Goal: Task Accomplishment & Management: Manage account settings

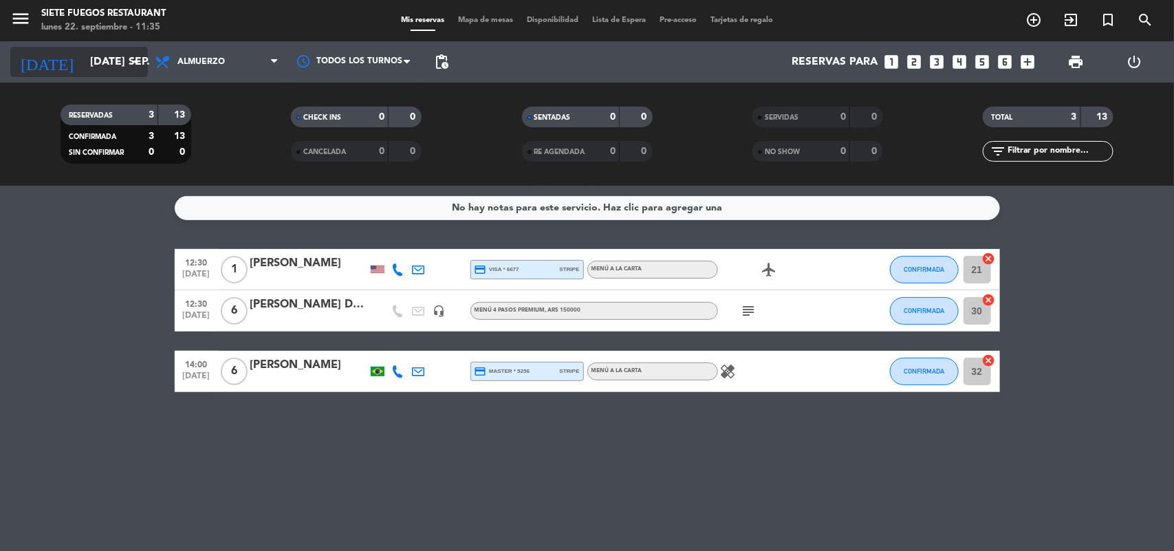
click at [131, 59] on icon "arrow_drop_down" at bounding box center [136, 62] width 17 height 17
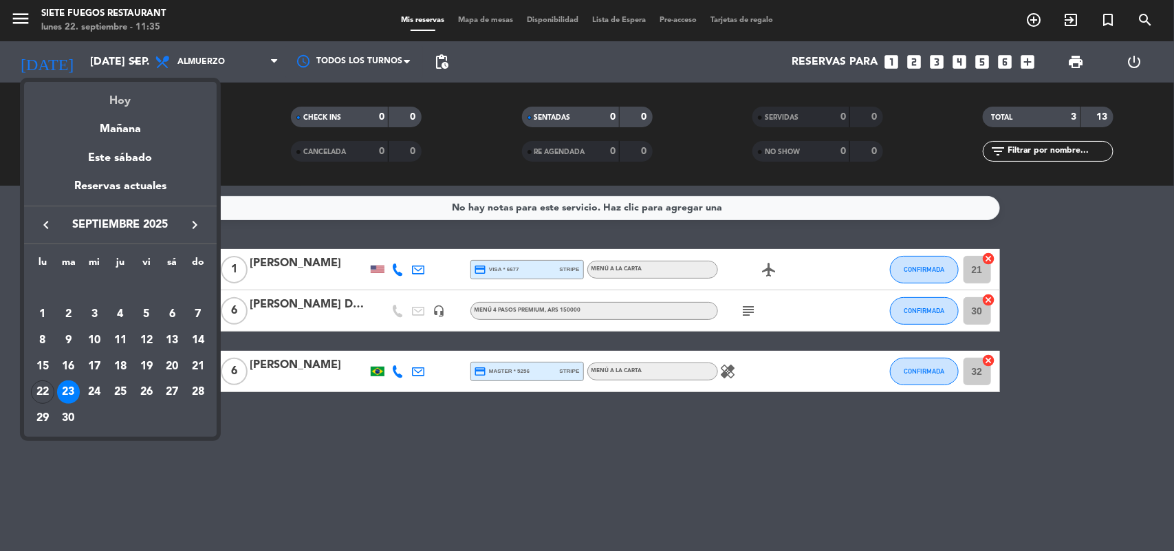
click at [127, 100] on div "Hoy" at bounding box center [120, 96] width 193 height 28
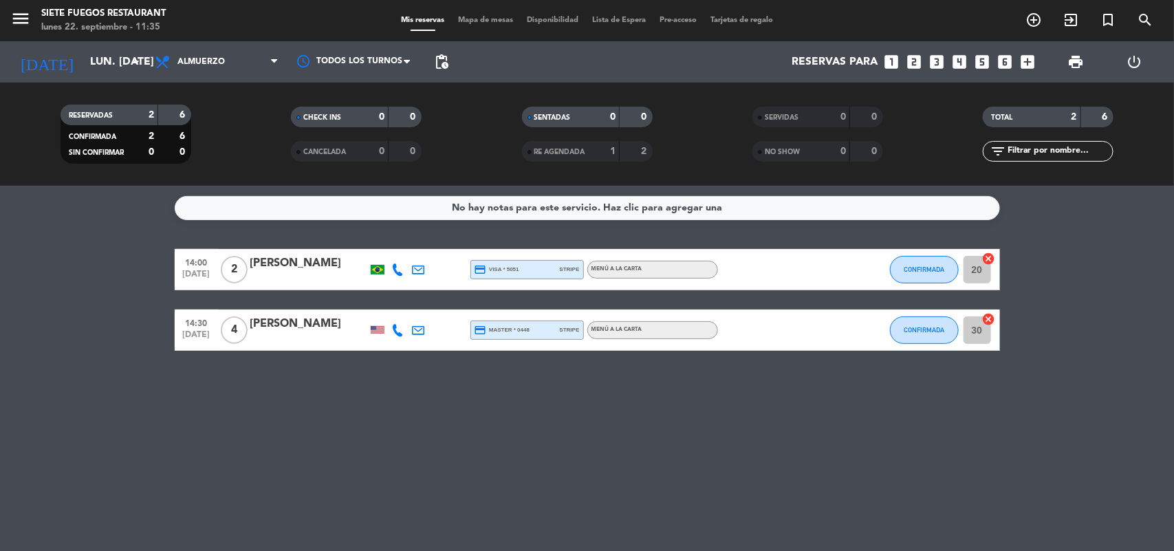
click at [1070, 74] on span "print" at bounding box center [1076, 62] width 28 height 28
click at [1068, 63] on span "print" at bounding box center [1076, 62] width 17 height 17
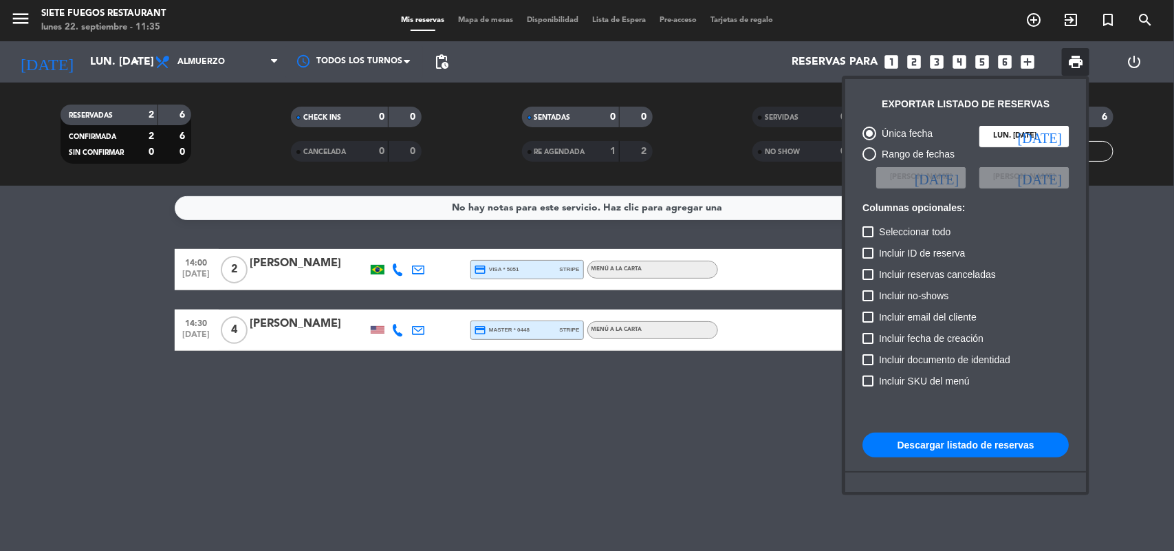
click at [963, 451] on button "Descargar listado de reservas" at bounding box center [966, 445] width 206 height 25
click at [582, 407] on div at bounding box center [587, 275] width 1174 height 551
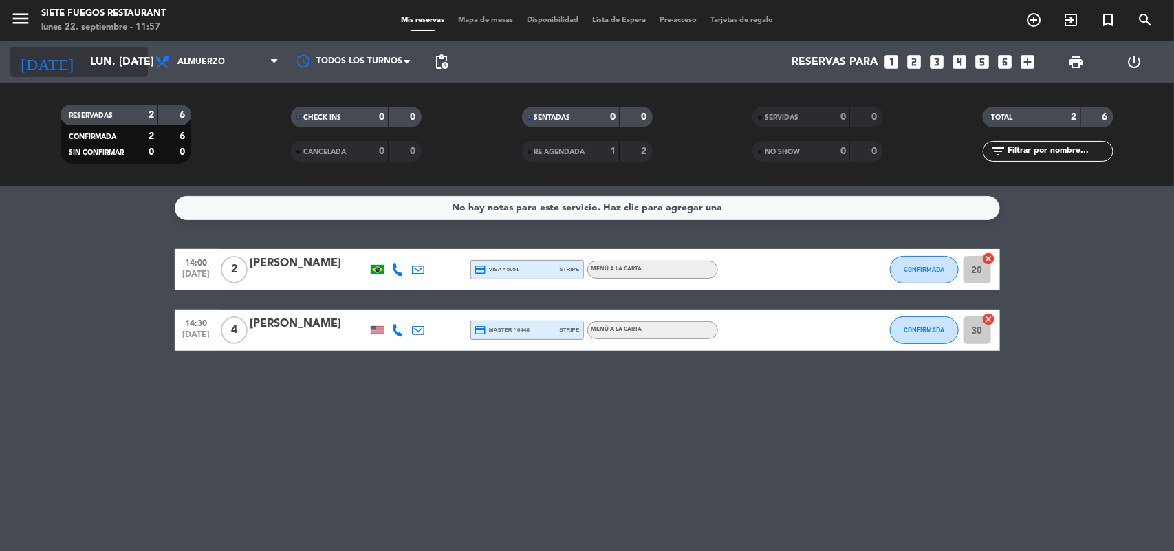
click at [124, 69] on input "lun. [DATE]" at bounding box center [155, 62] width 145 height 27
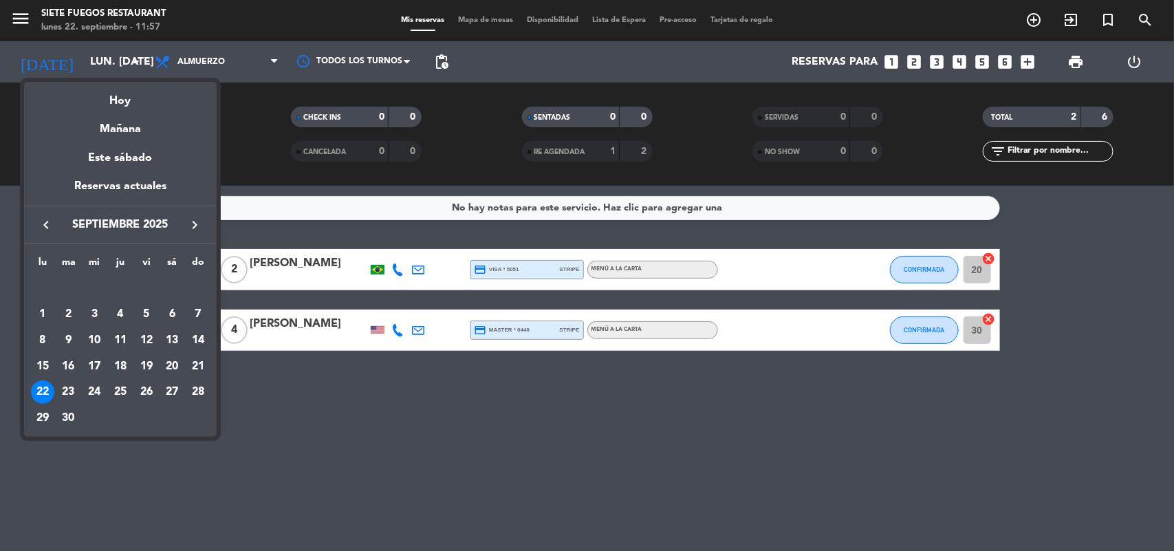
click at [184, 227] on div "keyboard_arrow_left septiembre 2025 keyboard_arrow_right" at bounding box center [120, 225] width 193 height 39
click at [186, 228] on icon "keyboard_arrow_right" at bounding box center [194, 225] width 17 height 17
click at [197, 222] on icon "keyboard_arrow_right" at bounding box center [194, 225] width 17 height 17
click at [62, 341] on div "9" at bounding box center [68, 340] width 23 height 23
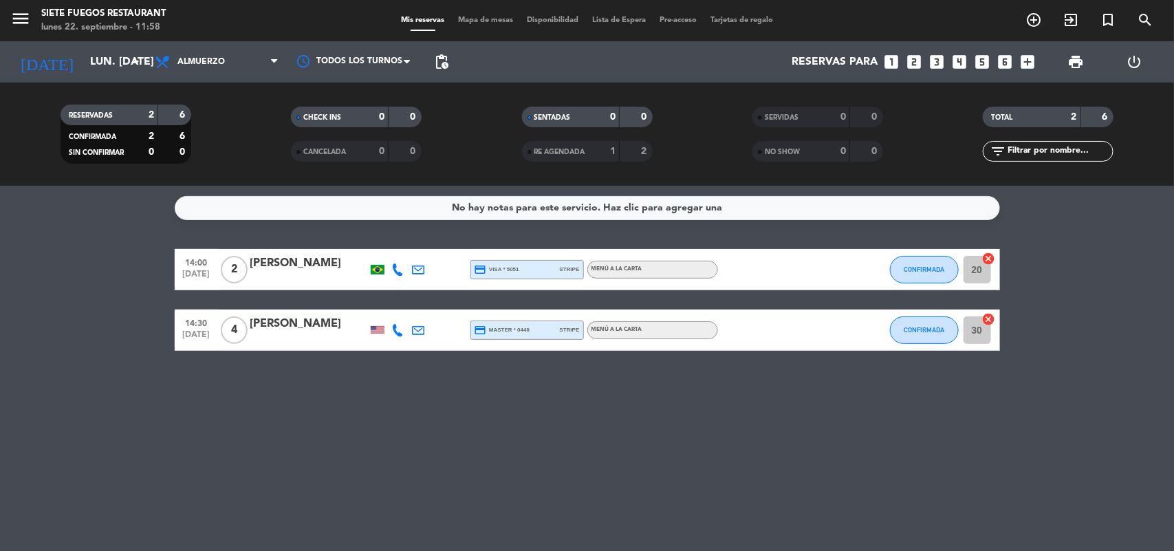
type input "[DATE] dic."
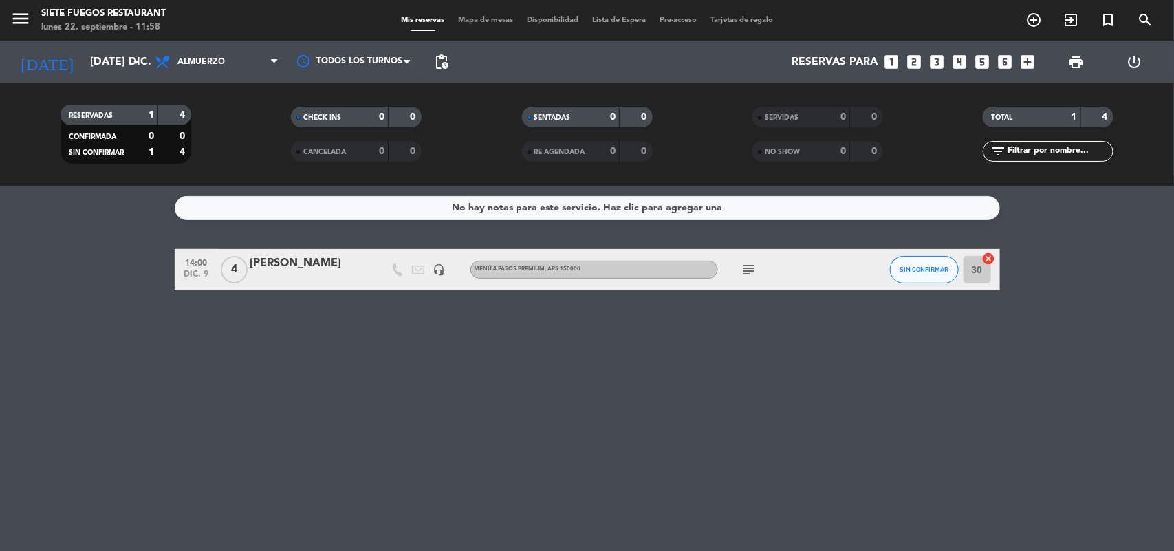
click at [248, 60] on span "Almuerzo" at bounding box center [217, 62] width 138 height 30
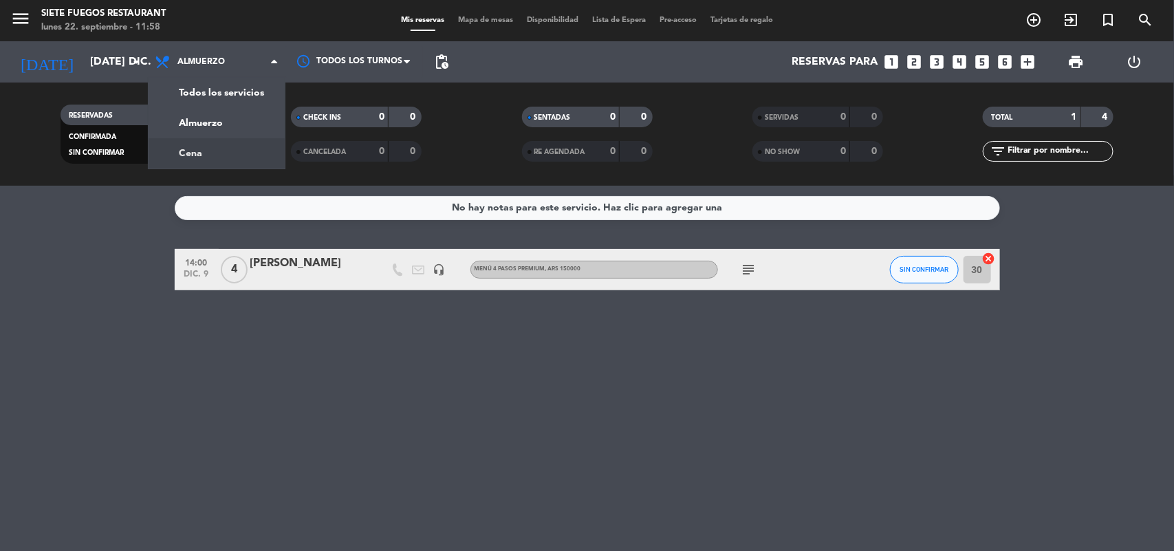
click at [746, 270] on icon "subject" at bounding box center [749, 269] width 17 height 17
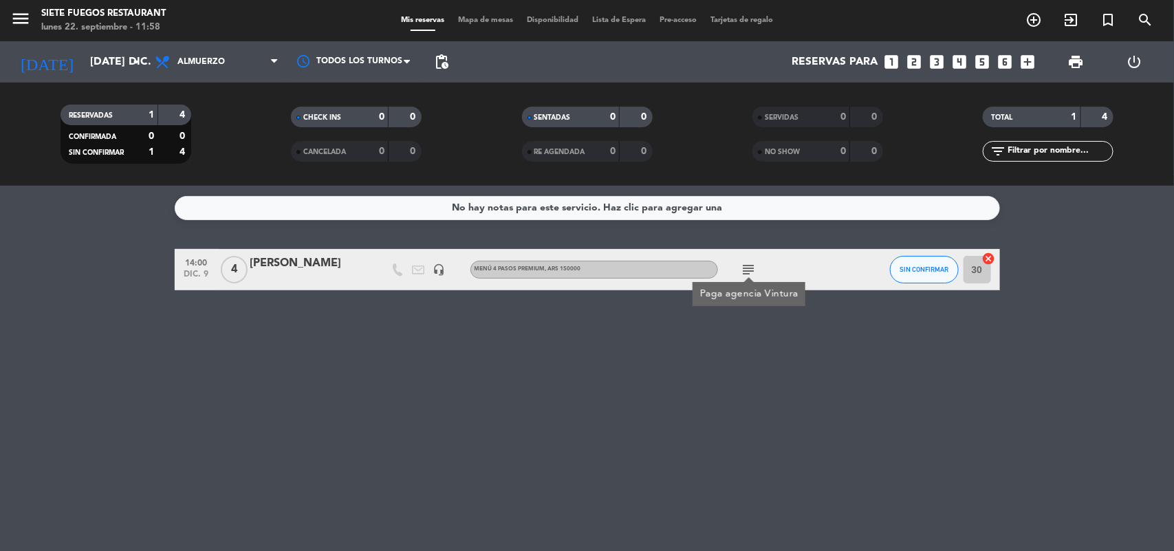
click at [327, 260] on div "[PERSON_NAME]" at bounding box center [308, 264] width 117 height 18
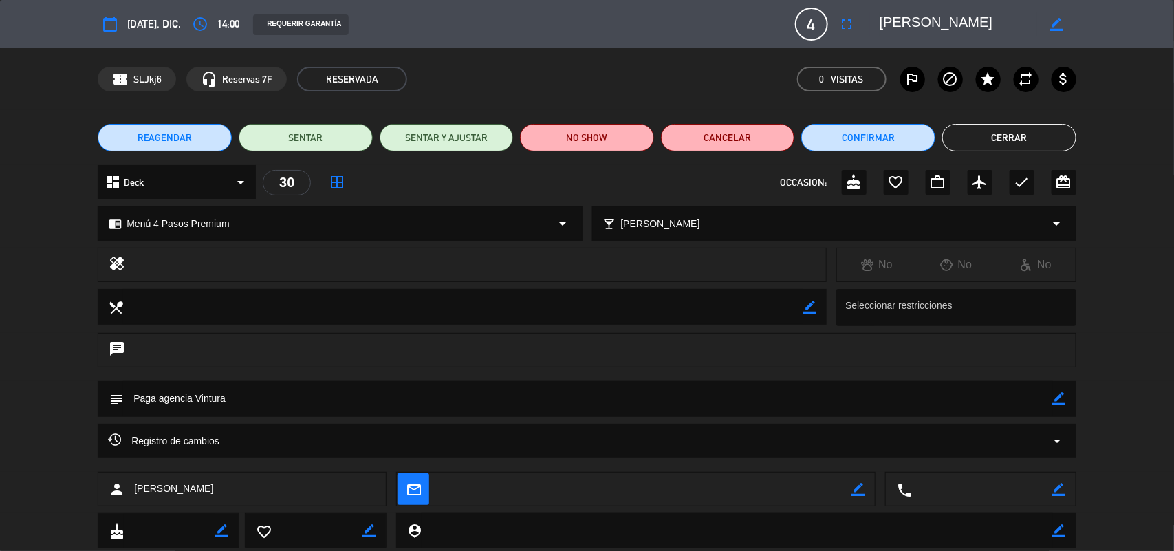
click at [1051, 401] on textarea at bounding box center [588, 398] width 930 height 35
click at [1053, 401] on icon "border_color" at bounding box center [1059, 398] width 13 height 13
click at [967, 398] on textarea at bounding box center [588, 398] width 930 height 35
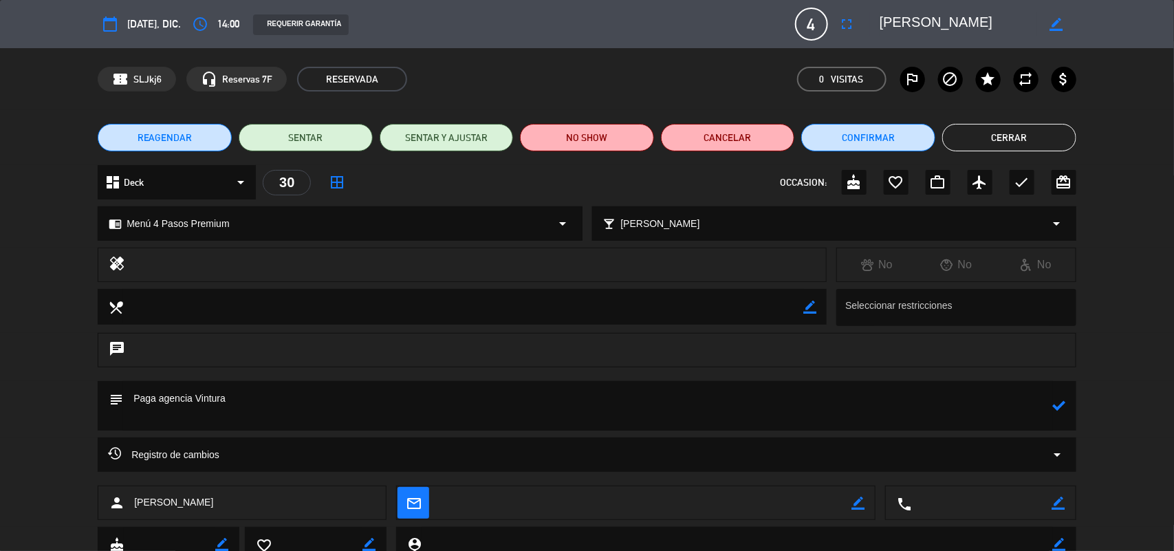
paste textarea "Vintura S.A: cuit 30 70908593 6"
type textarea "Paga agencia Vintura Vintura S.A: cuit 30 70908593 6"
click at [1057, 401] on icon at bounding box center [1059, 405] width 13 height 13
click at [991, 149] on button "Cerrar" at bounding box center [1009, 138] width 134 height 28
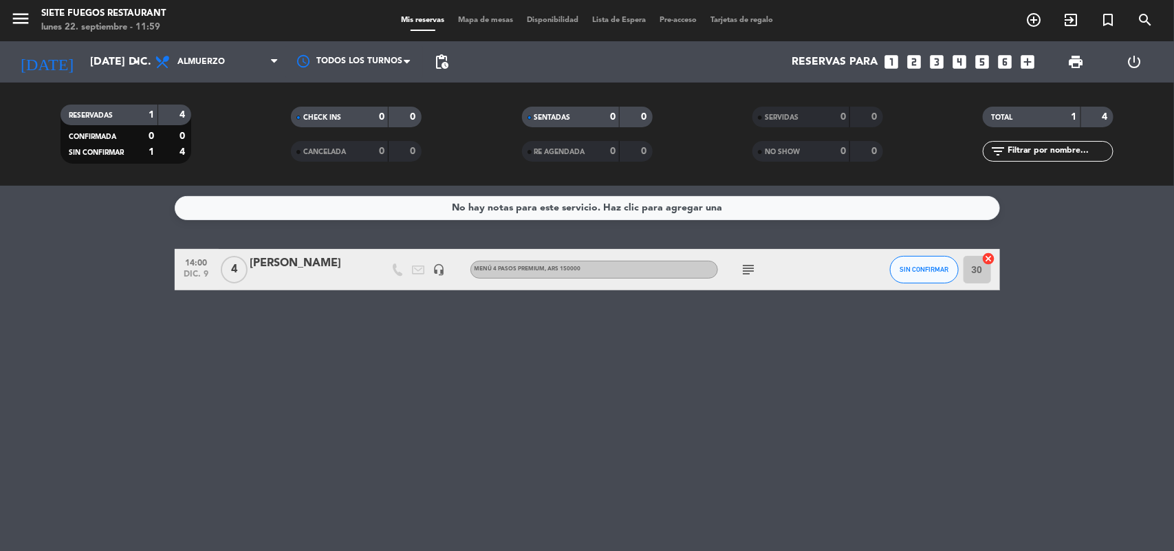
click at [317, 253] on div "14:00 dic. 9 4 [PERSON_NAME] headset_mic Menú 4 Pasos Premium , ARS 150000 subj…" at bounding box center [587, 269] width 825 height 41
click at [352, 277] on div at bounding box center [308, 278] width 117 height 11
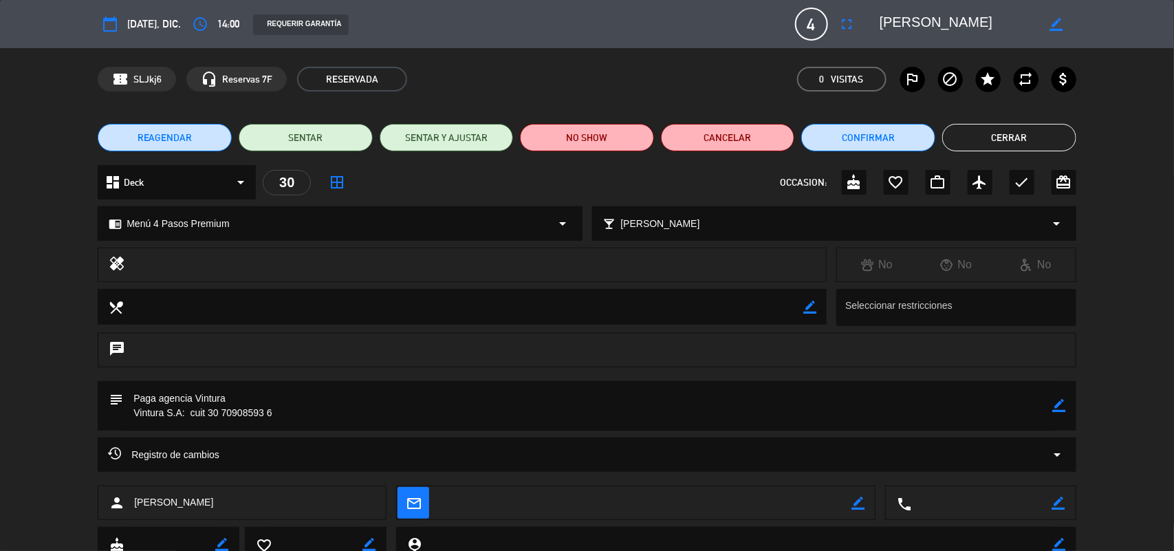
click at [261, 224] on div "chrome_reader_mode Menú 4 Pasos Premium arrow_drop_down" at bounding box center [339, 223] width 483 height 33
select select
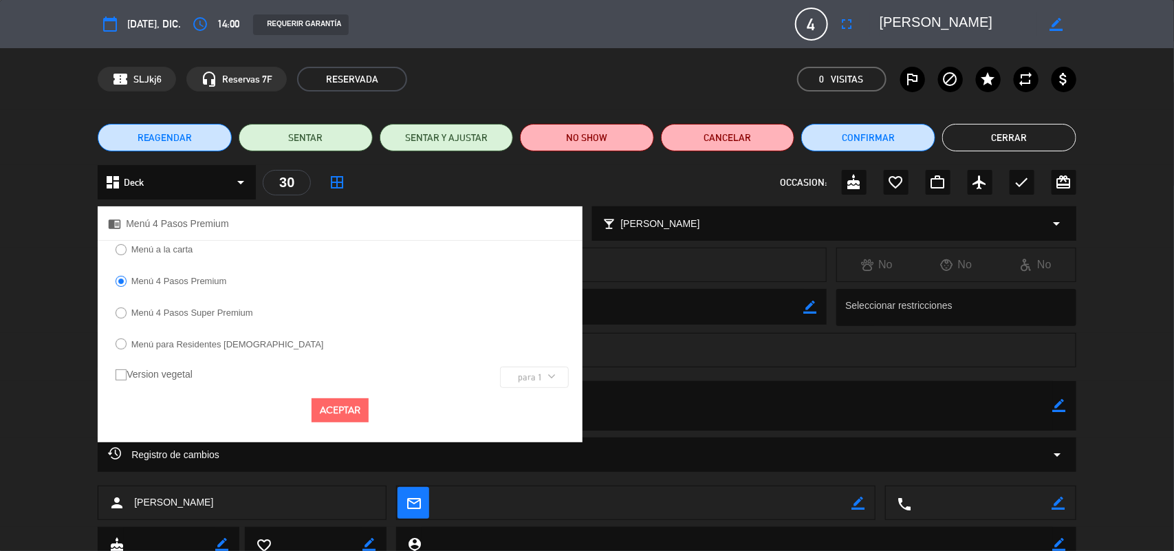
click at [180, 280] on label "Menú 4 Pasos Premium" at bounding box center [179, 281] width 96 height 9
click at [177, 308] on label "Menú 4 Pasos Super Premium" at bounding box center [192, 312] width 122 height 9
click at [112, 276] on label "Menú 4 Pasos Premium" at bounding box center [171, 283] width 126 height 22
click at [341, 415] on button "Aceptar" at bounding box center [340, 410] width 57 height 24
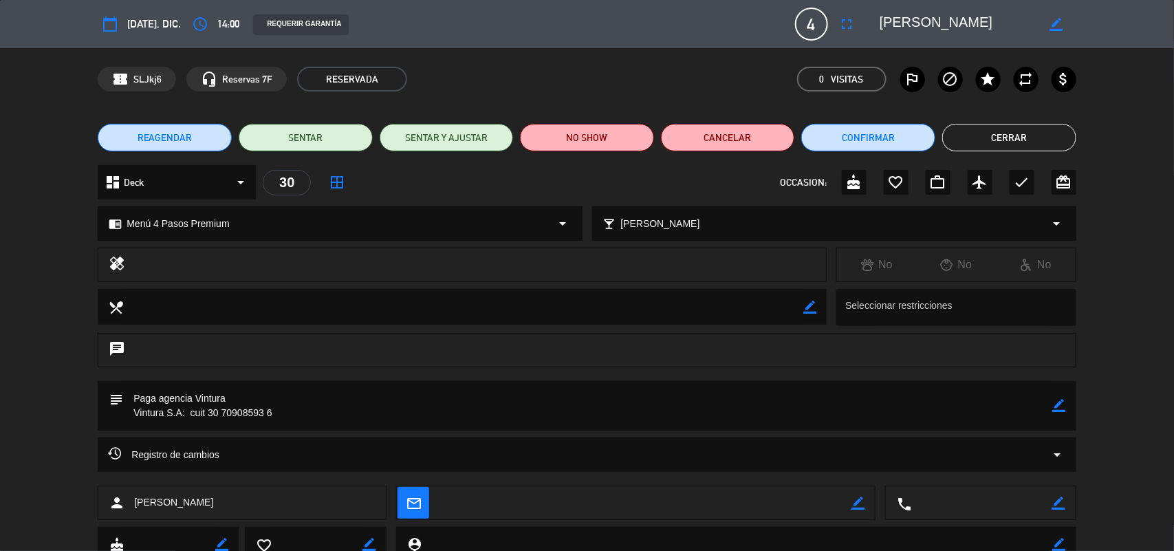
click at [982, 138] on button "Cerrar" at bounding box center [1009, 138] width 134 height 28
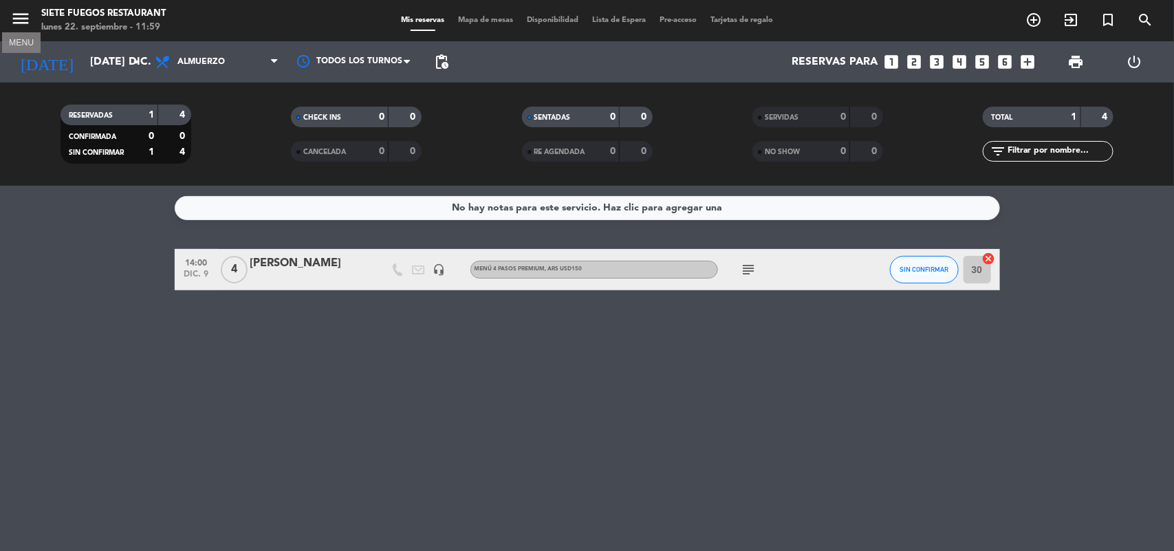
click at [25, 21] on icon "menu" at bounding box center [20, 18] width 21 height 21
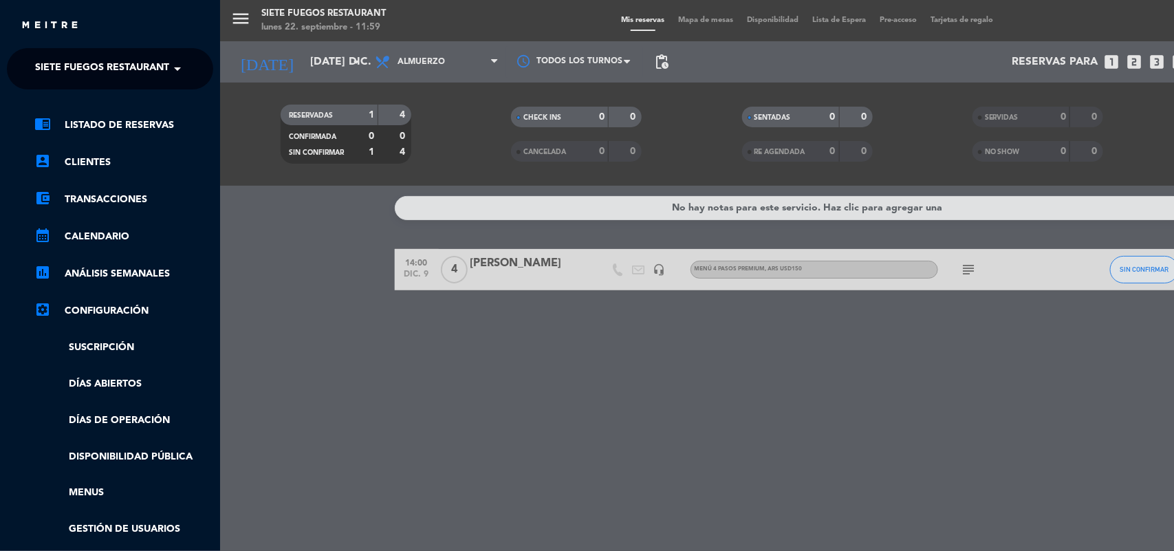
scroll to position [159, 0]
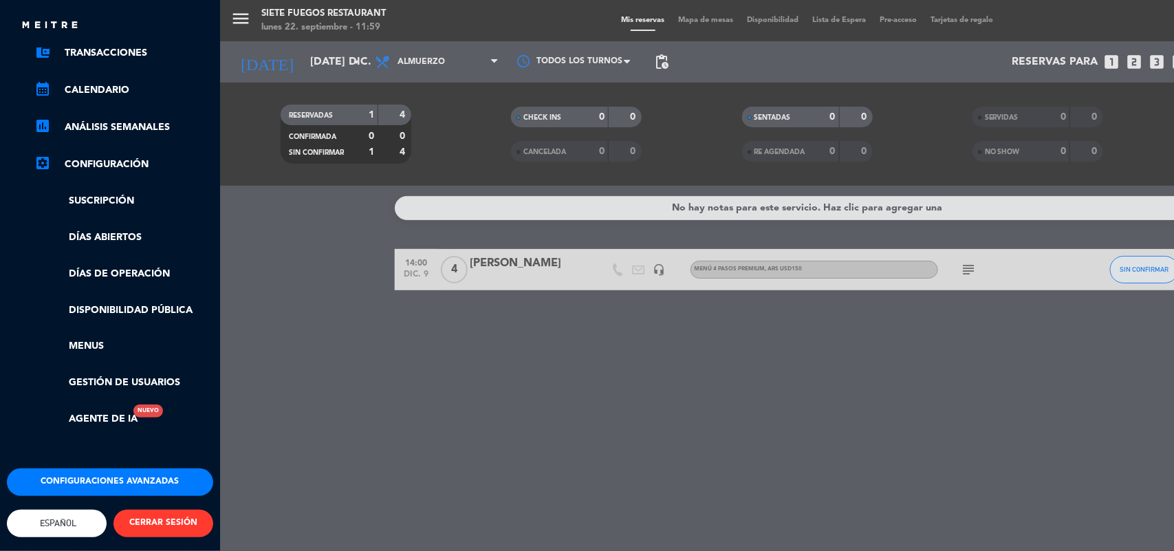
click at [94, 343] on ul "chrome_reader_mode Listado de Reservas account_box Clientes account_balance_wal…" at bounding box center [110, 198] width 206 height 457
click at [91, 339] on link "Menus" at bounding box center [123, 346] width 179 height 16
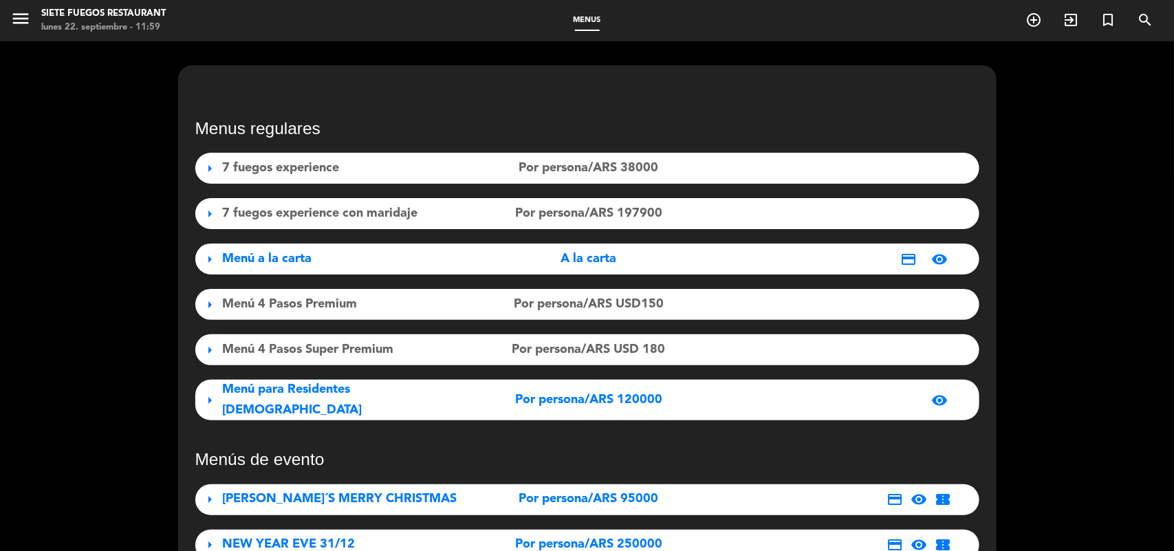
click at [227, 306] on span "Menú 4 Pasos Premium" at bounding box center [290, 304] width 135 height 12
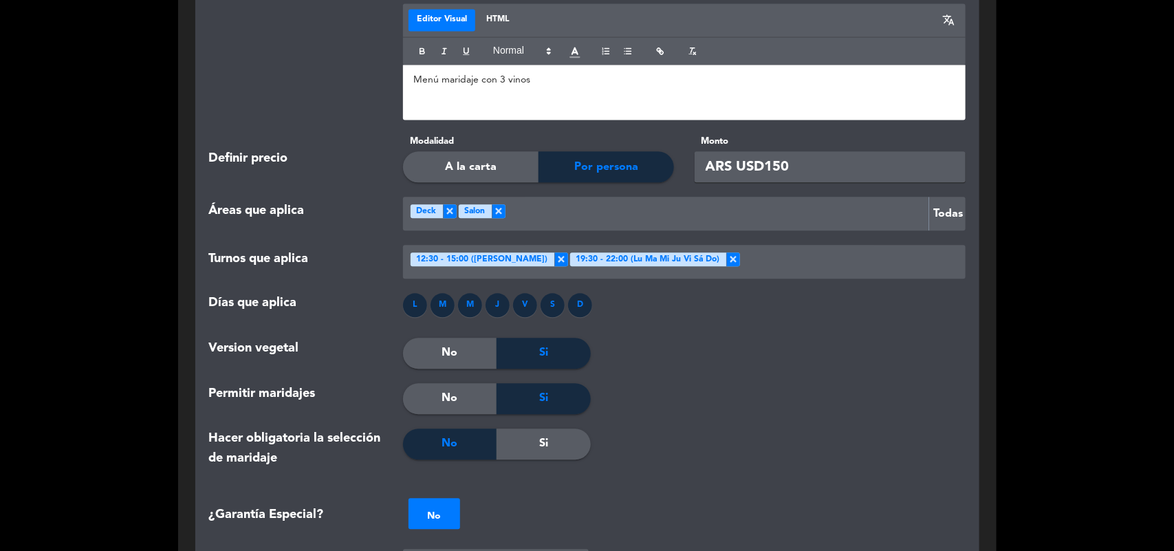
scroll to position [1290, 0]
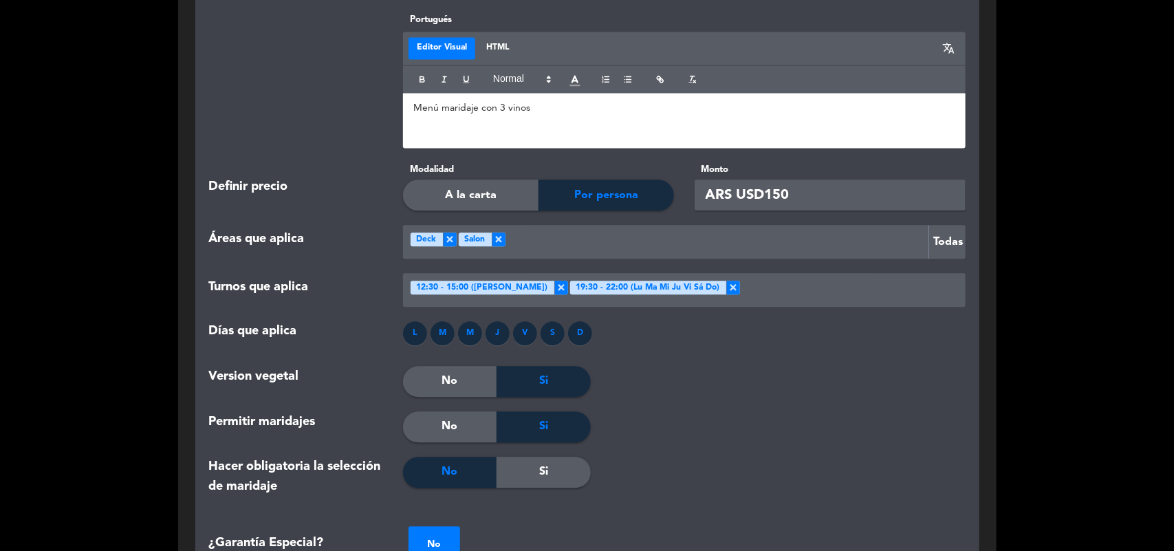
click at [620, 202] on span "Por persona" at bounding box center [606, 195] width 64 height 18
click at [719, 205] on input "ARS USD150" at bounding box center [830, 195] width 271 height 31
click at [720, 202] on input "ARS USD150" at bounding box center [830, 195] width 271 height 31
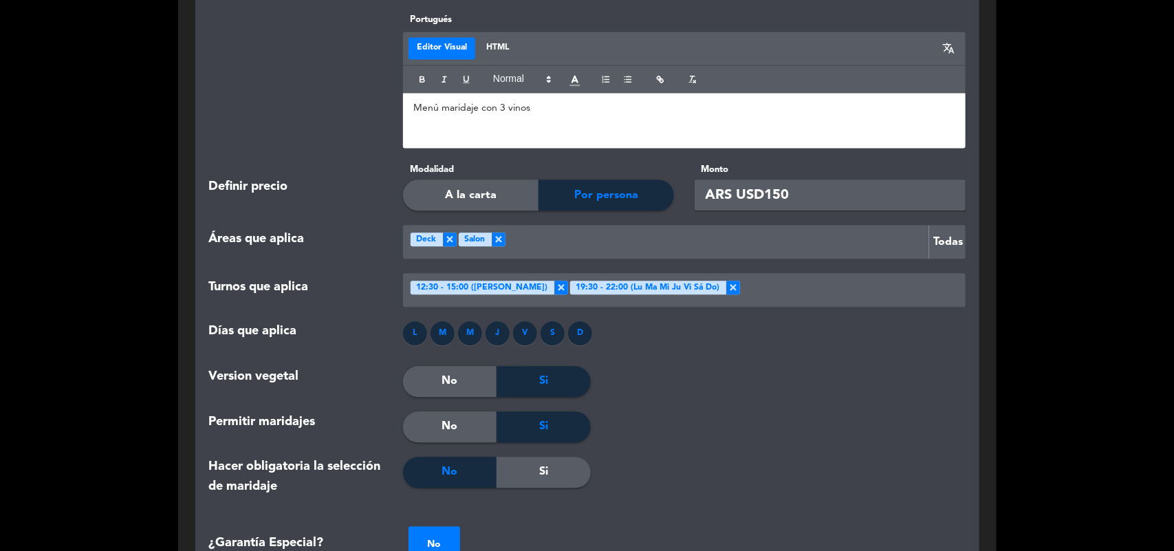
click at [862, 365] on div "[PERSON_NAME] que aplica L M M J V S D" at bounding box center [587, 343] width 777 height 44
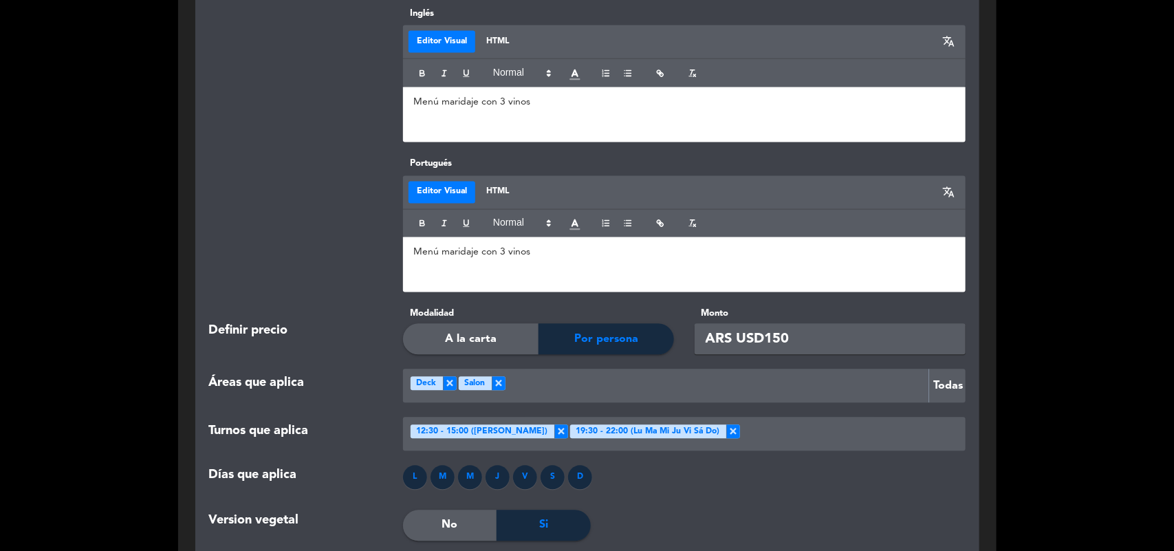
scroll to position [1118, 0]
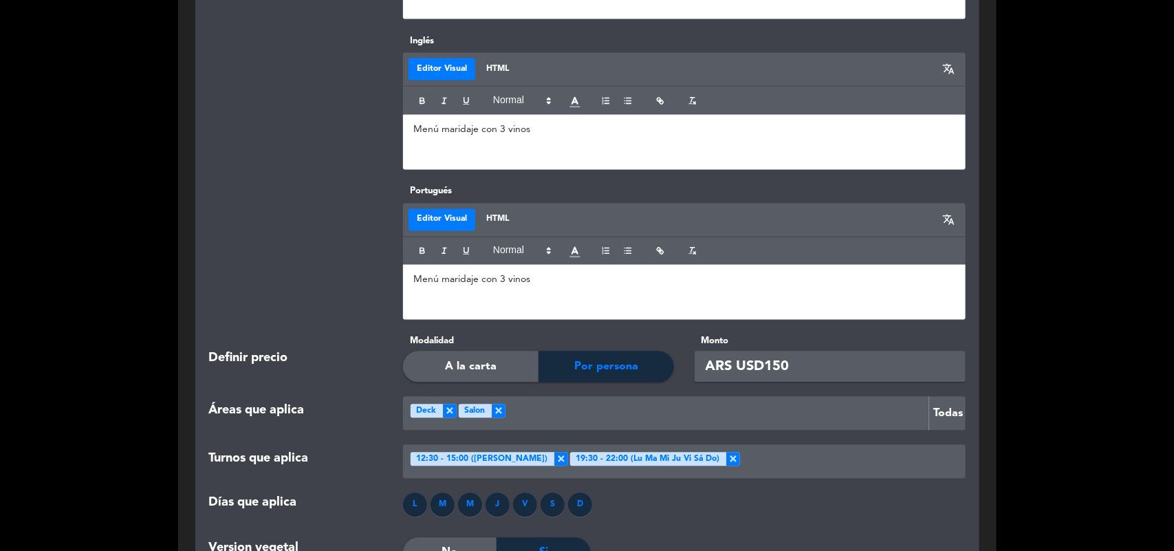
click at [713, 346] on label "Monto" at bounding box center [830, 341] width 271 height 14
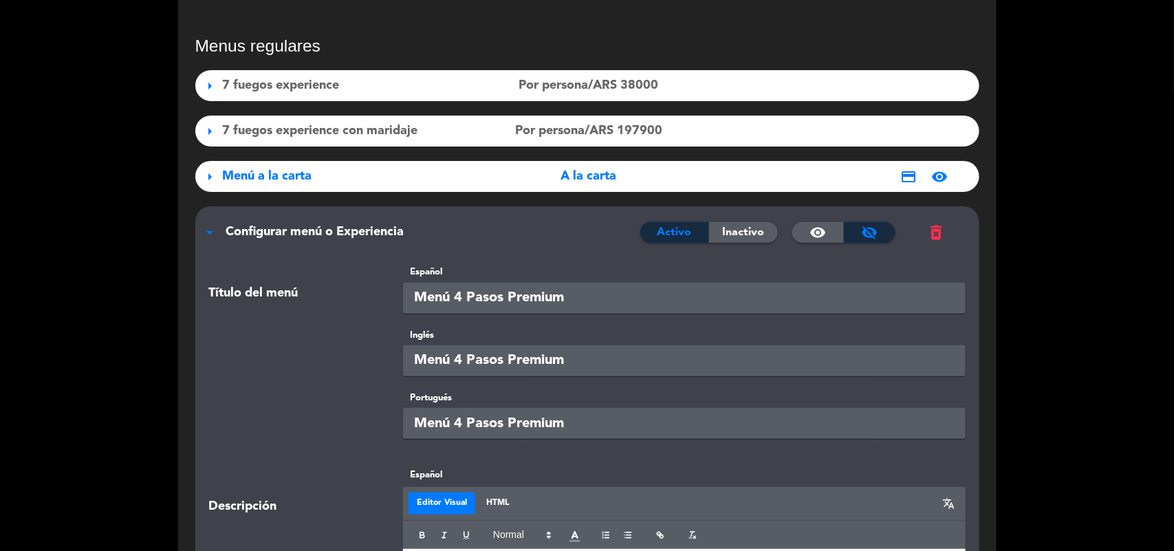
scroll to position [0, 0]
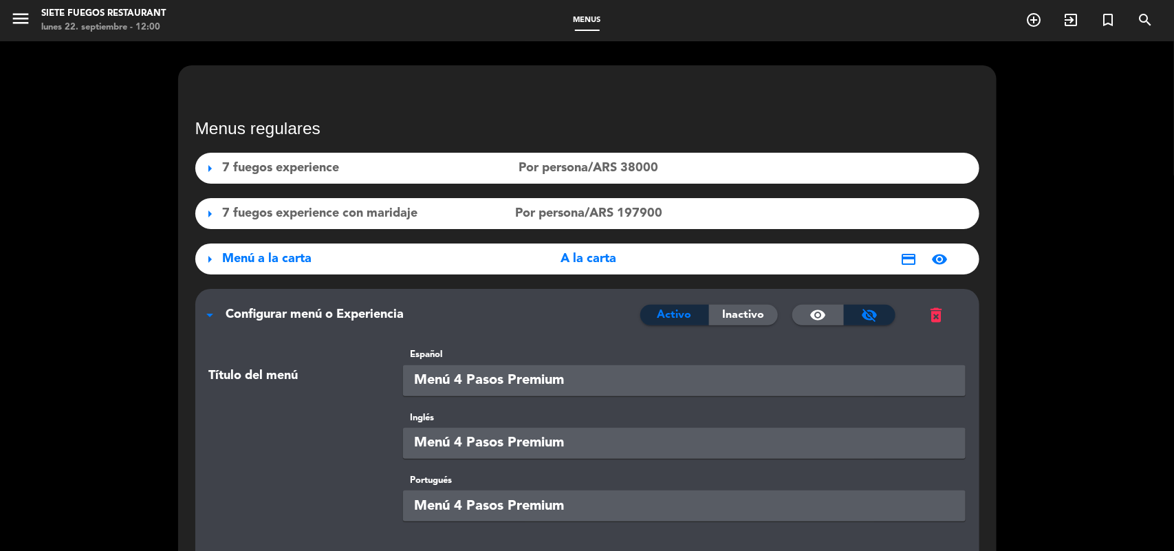
click at [908, 260] on span "credit_card" at bounding box center [908, 259] width 17 height 17
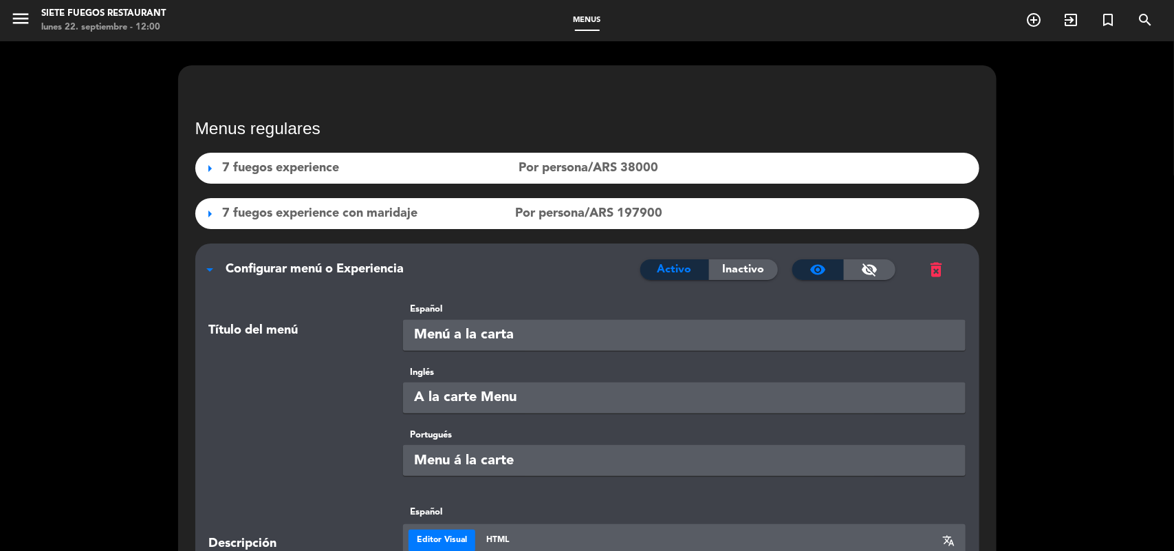
click at [220, 269] on div "arrow_drop_down Configurar menú o Experiencia Activo Inactivo visibility visibi…" at bounding box center [587, 263] width 784 height 38
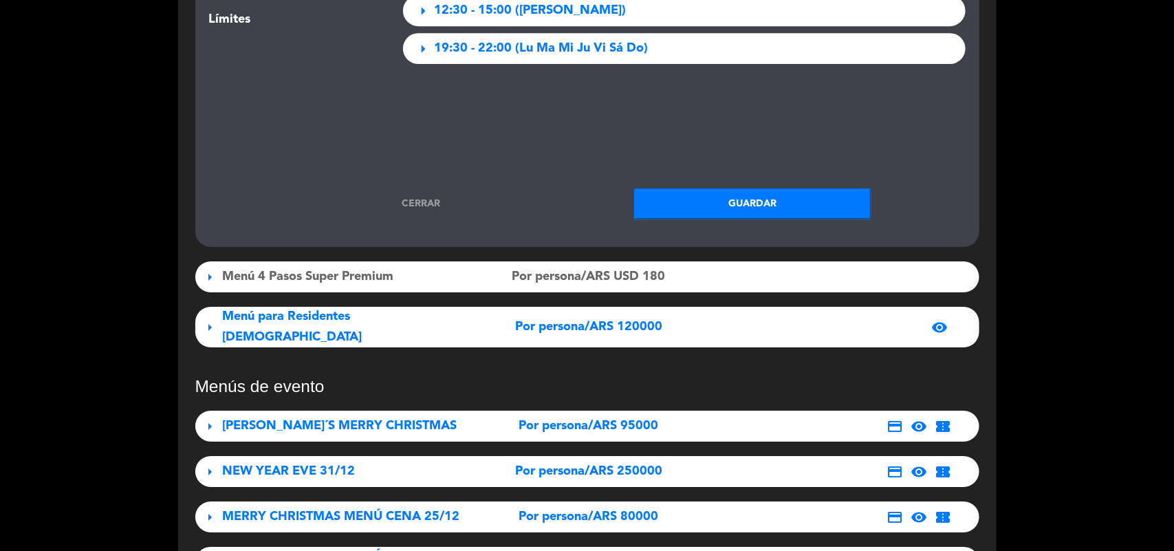
scroll to position [2150, 0]
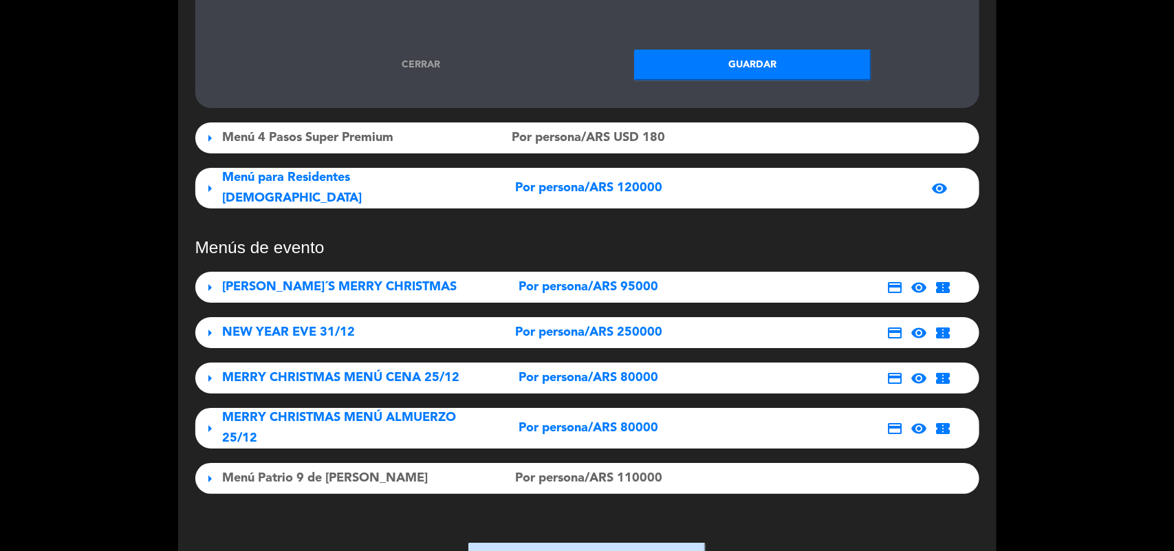
click at [896, 281] on span "credit_card" at bounding box center [895, 287] width 17 height 17
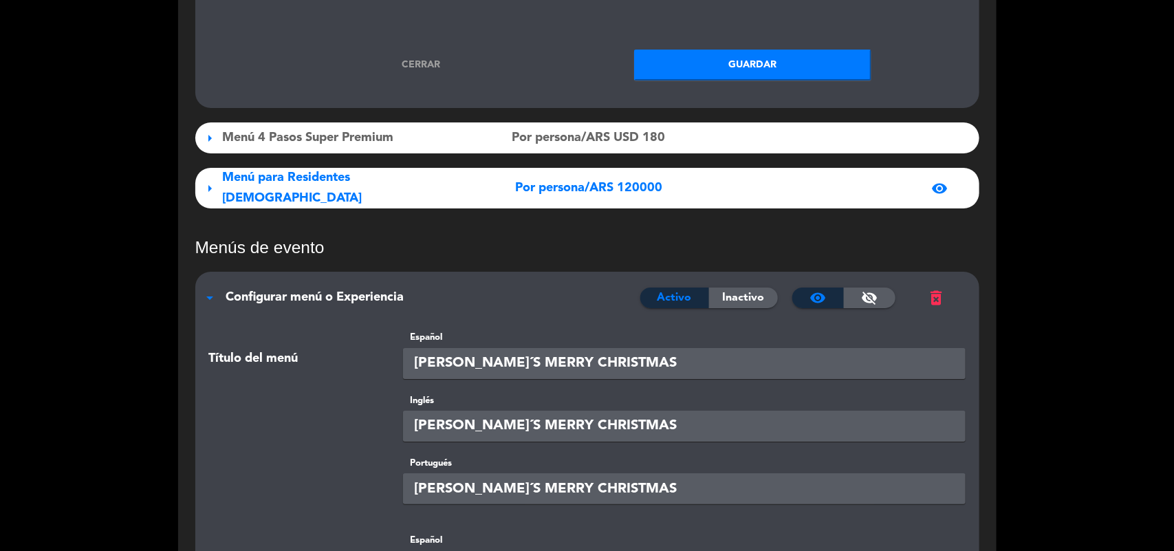
click at [203, 292] on span "arrow_drop_down" at bounding box center [210, 298] width 17 height 17
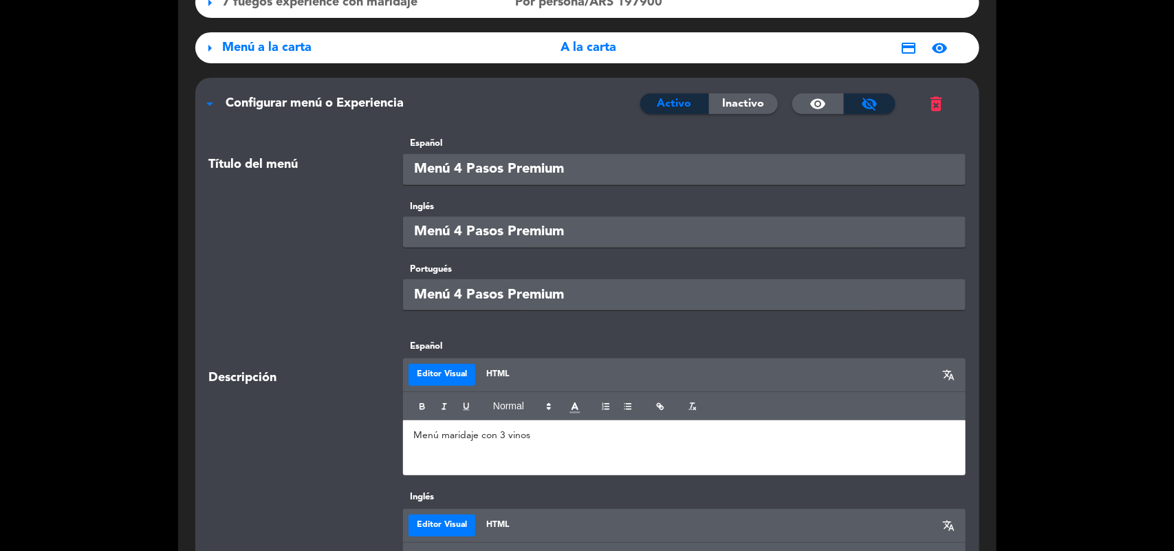
scroll to position [0, 0]
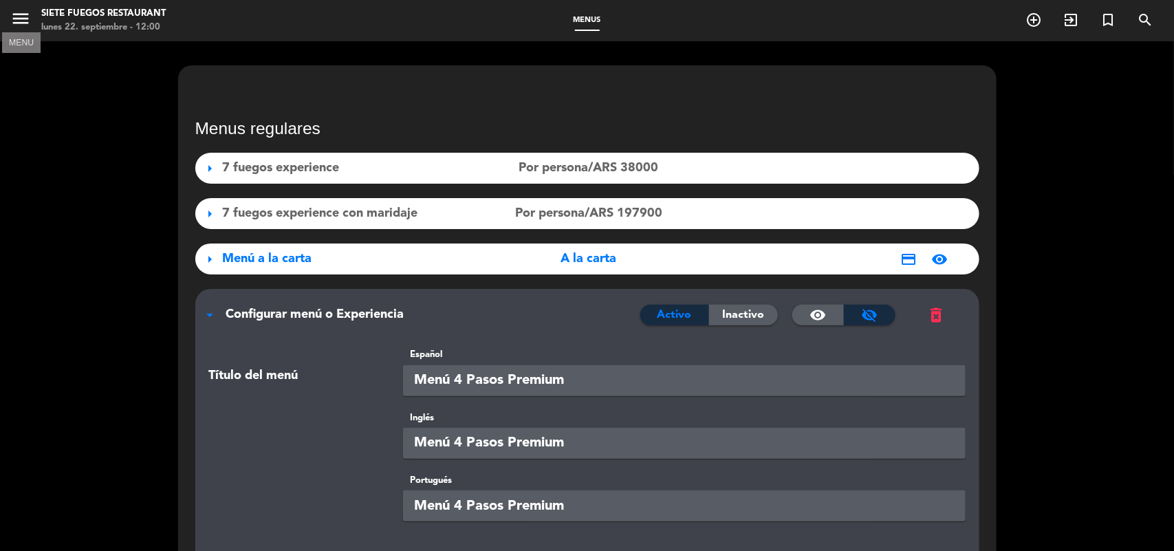
click at [21, 29] on button "menu" at bounding box center [20, 20] width 21 height 25
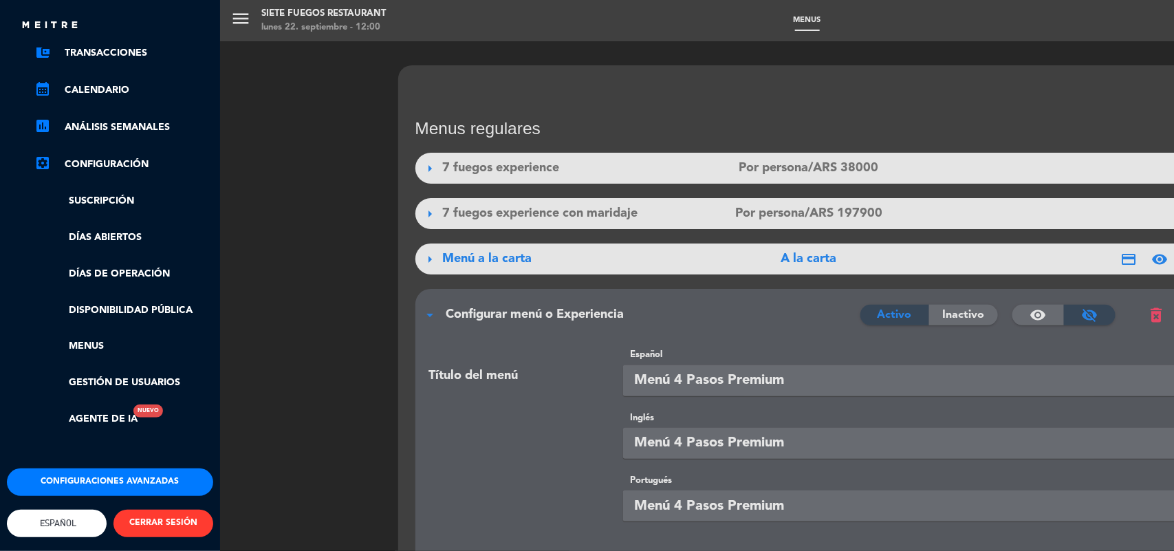
scroll to position [159, 0]
click at [103, 194] on link "Suscripción" at bounding box center [123, 201] width 179 height 16
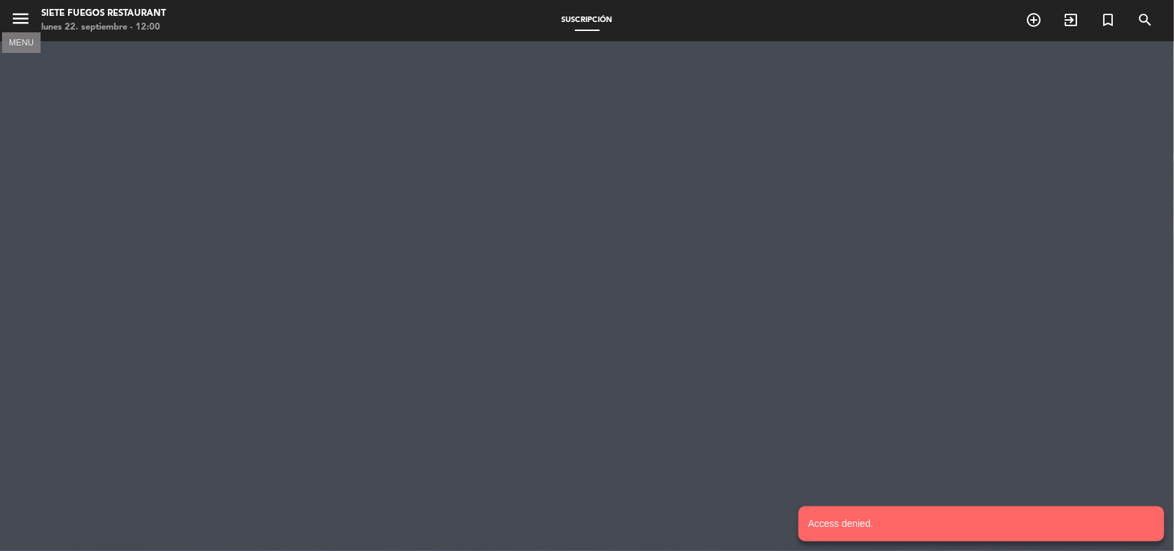
click at [30, 25] on icon "menu" at bounding box center [20, 18] width 21 height 21
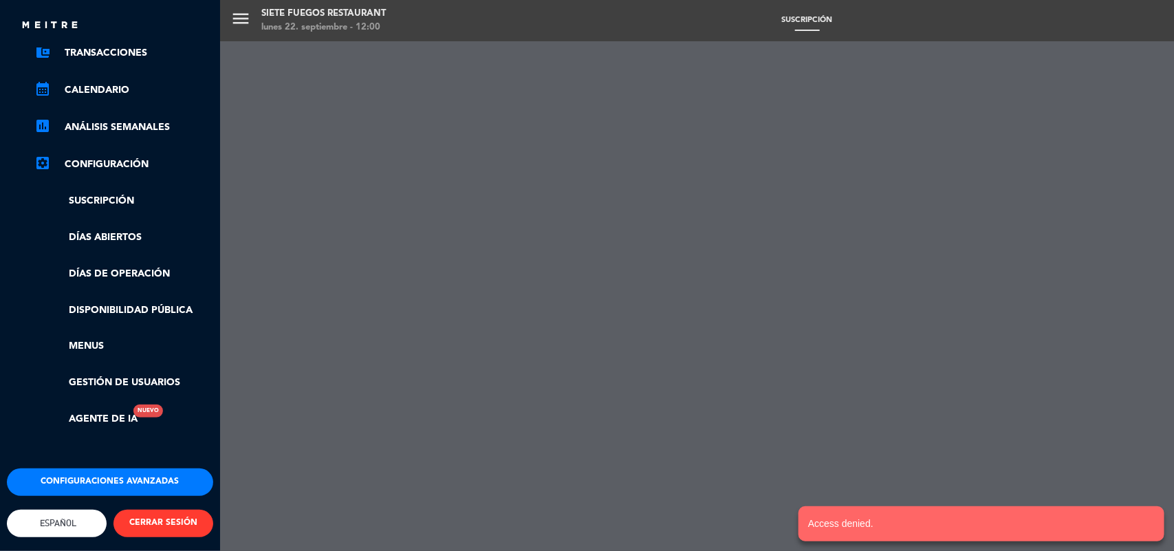
click at [105, 156] on link "settings_applications Configuración" at bounding box center [123, 164] width 179 height 17
drag, startPoint x: 143, startPoint y: 478, endPoint x: 149, endPoint y: 484, distance: 7.8
click at [149, 484] on div "Configuraciones avanzadas English Español Português Español English Español Por…" at bounding box center [110, 533] width 227 height 131
click at [149, 473] on button "Configuraciones avanzadas" at bounding box center [110, 482] width 206 height 28
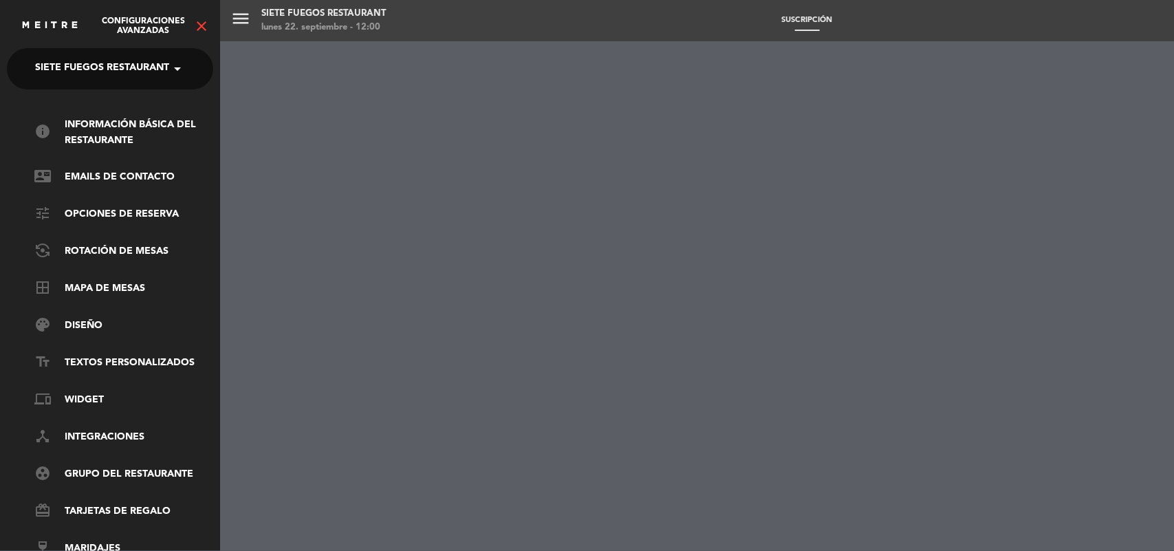
scroll to position [12, 0]
click at [131, 207] on link "tune Opciones de reserva" at bounding box center [123, 214] width 179 height 17
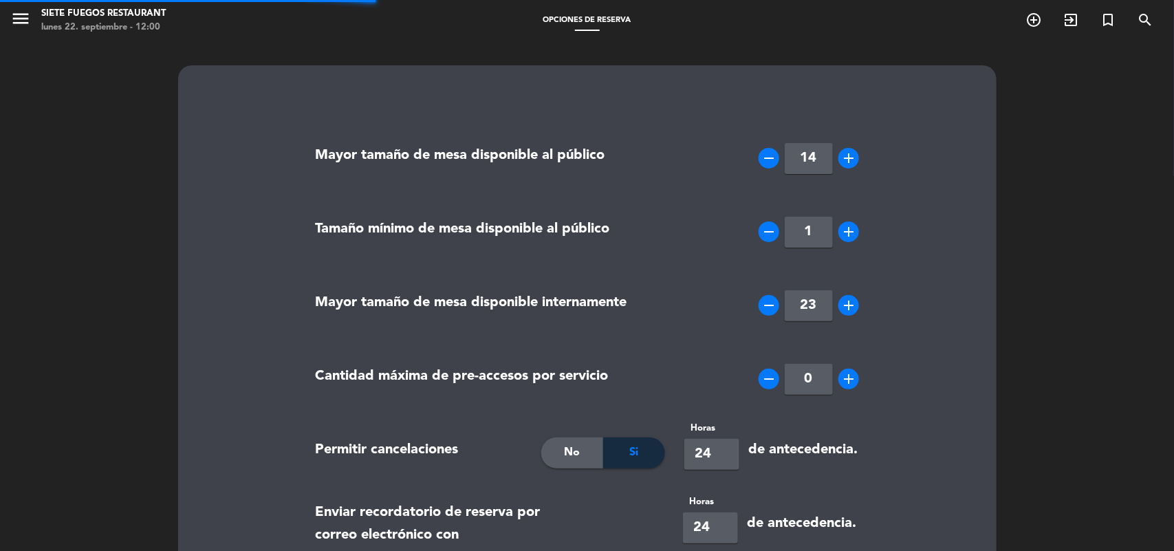
type textarea "<p><strong>Importante:</strong></p> <ul> <li>El tiempo de tolerancia es de 15 m…"
click at [6, 25] on div "menu MENU Siete Fuegos Restaurant lunes 22. septiembre - 12:00" at bounding box center [147, 21] width 294 height 32
click at [25, 26] on icon "menu" at bounding box center [20, 18] width 21 height 21
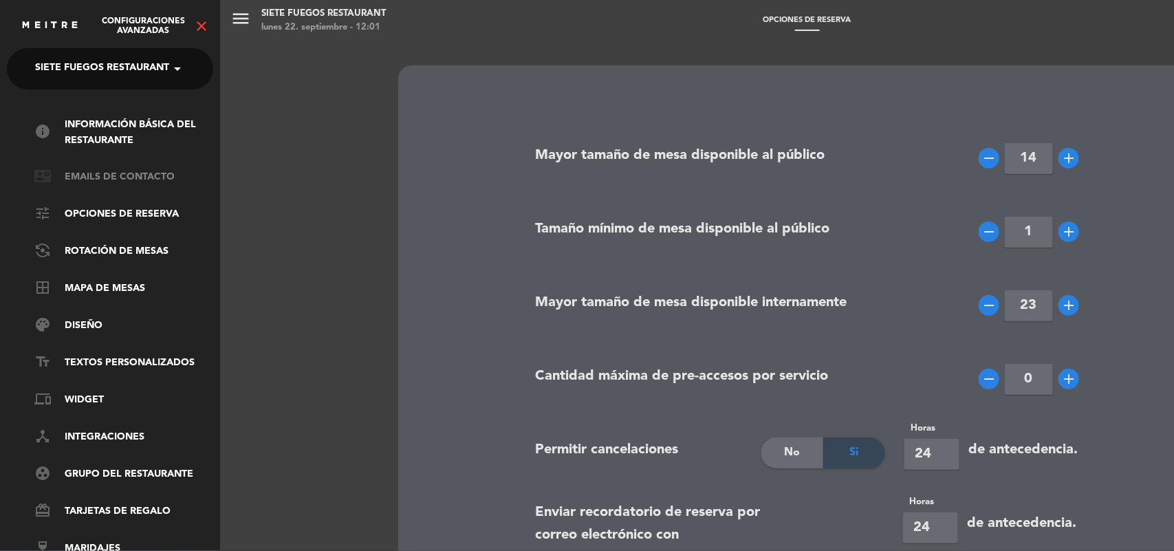
click at [141, 179] on link "contact_mail Emails de Contacto" at bounding box center [123, 177] width 179 height 17
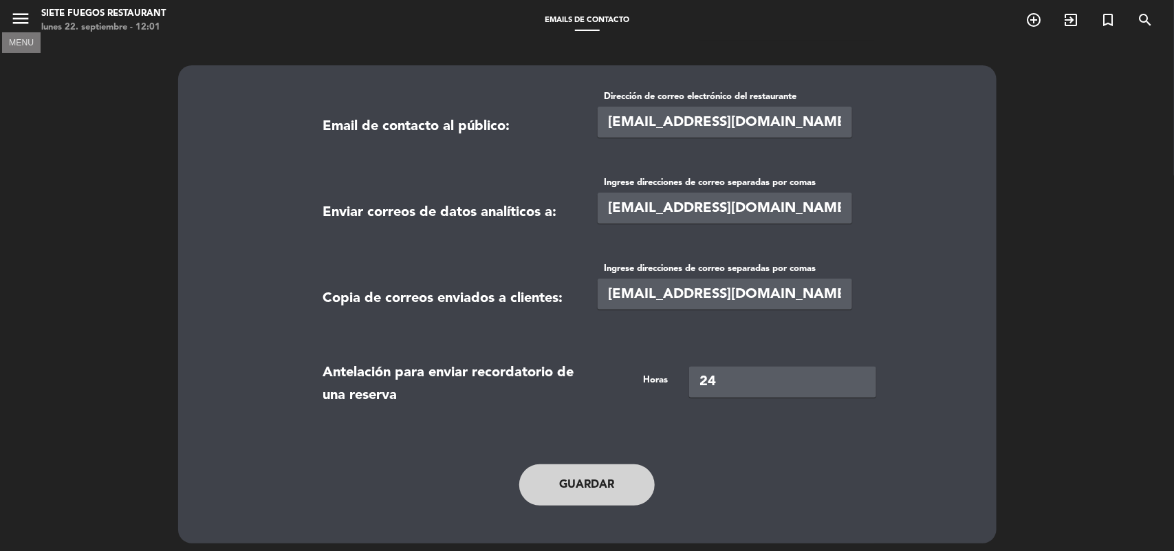
click at [9, 16] on div "menu MENU Siete Fuegos Restaurant lunes 22. septiembre - 12:01" at bounding box center [147, 21] width 294 height 32
click at [24, 28] on icon "menu" at bounding box center [20, 18] width 21 height 21
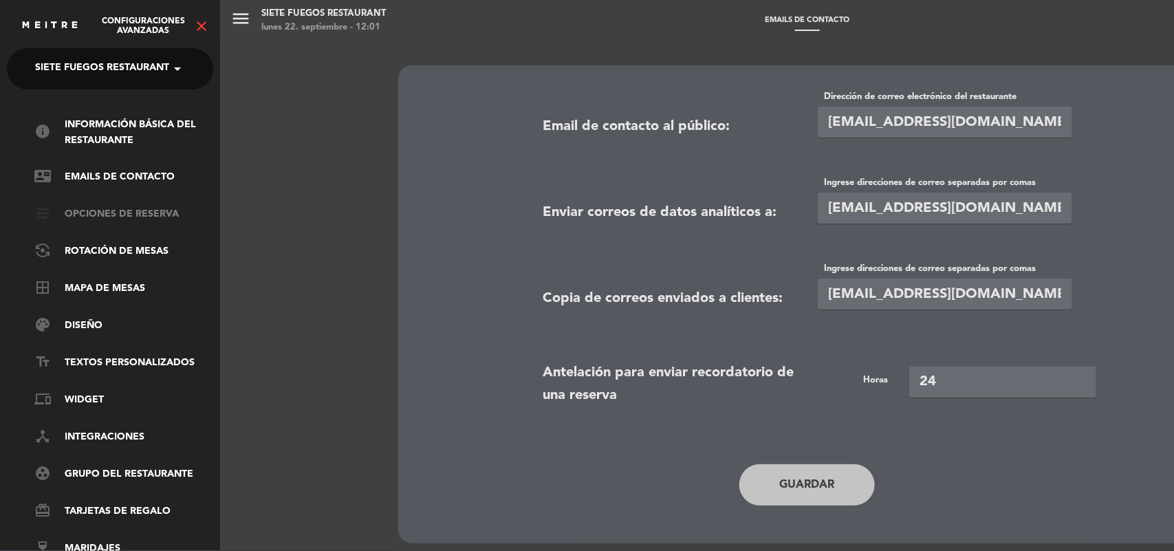
click at [134, 215] on link "tune Opciones de reserva" at bounding box center [123, 214] width 179 height 17
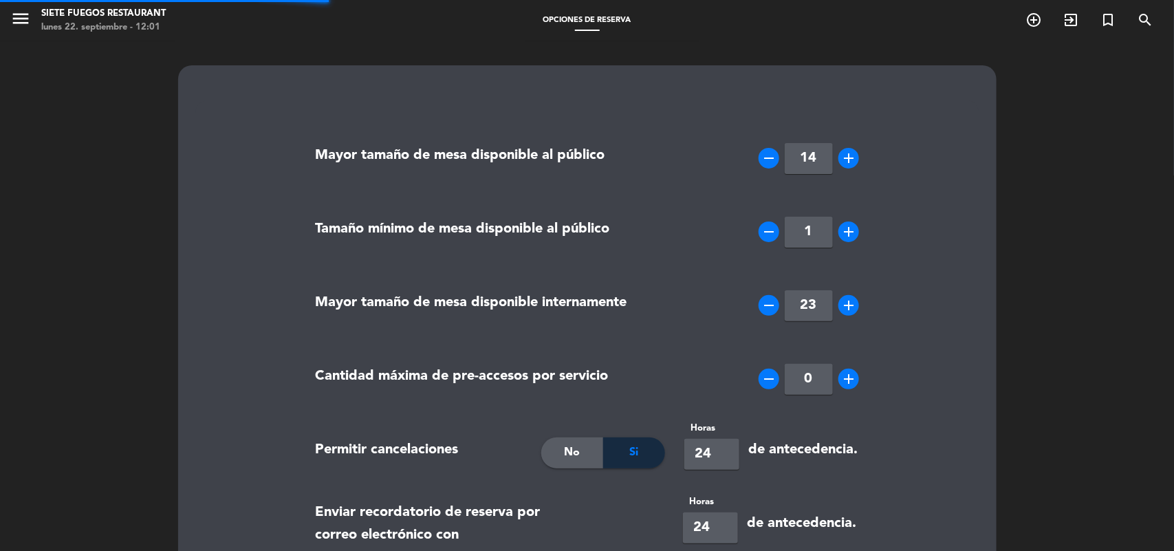
type textarea "<p><strong>Importante:</strong></p> <ul> <li>El tiempo de tolerancia es de 15 m…"
click at [24, 17] on icon "menu" at bounding box center [20, 18] width 21 height 21
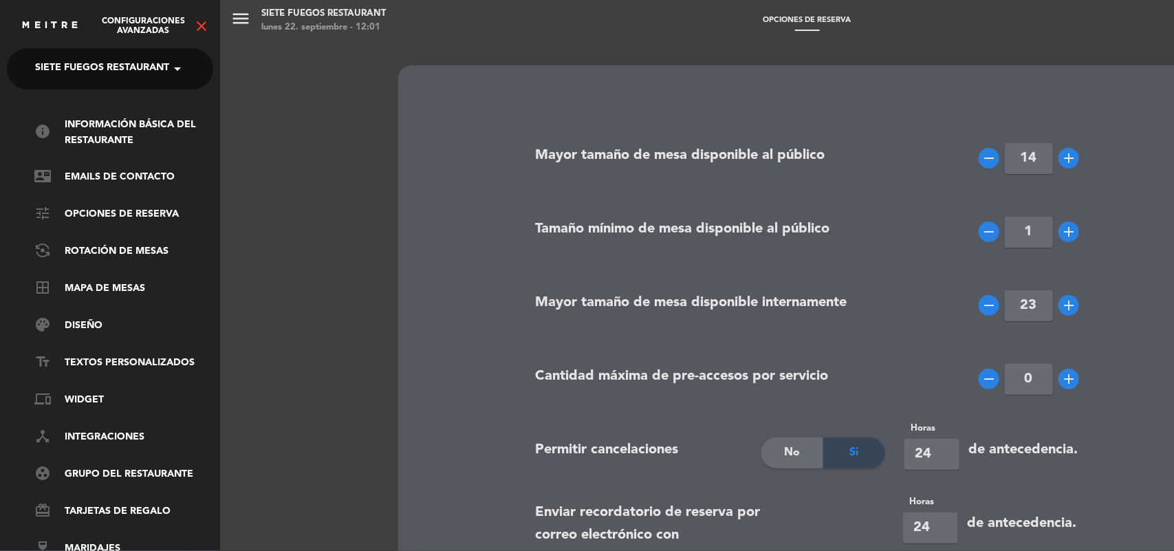
scroll to position [12, 0]
click at [97, 392] on link "phonelink Widget" at bounding box center [123, 400] width 179 height 17
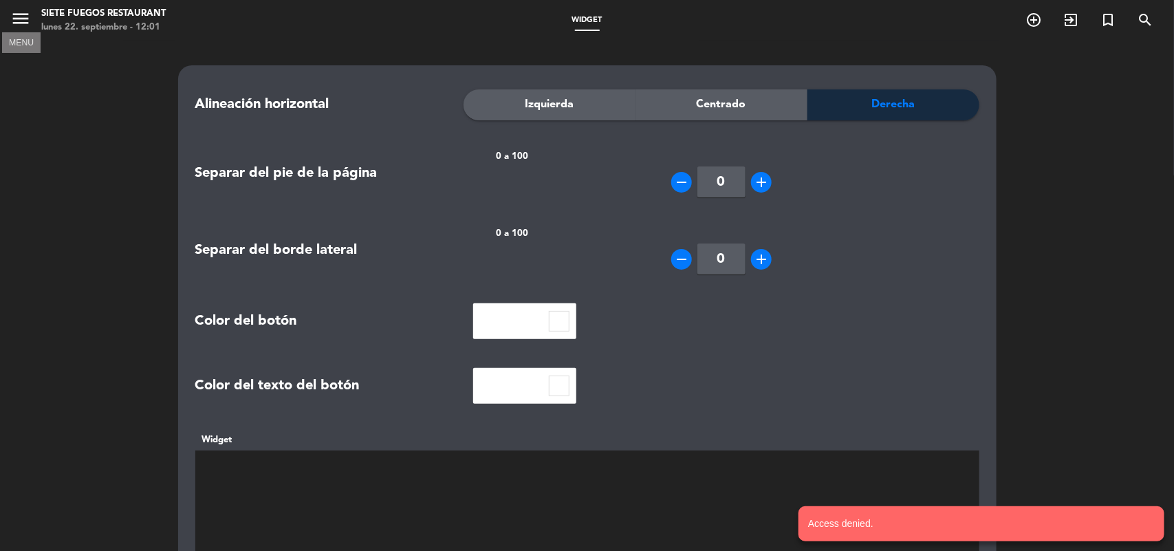
click at [25, 16] on icon "menu" at bounding box center [20, 18] width 21 height 21
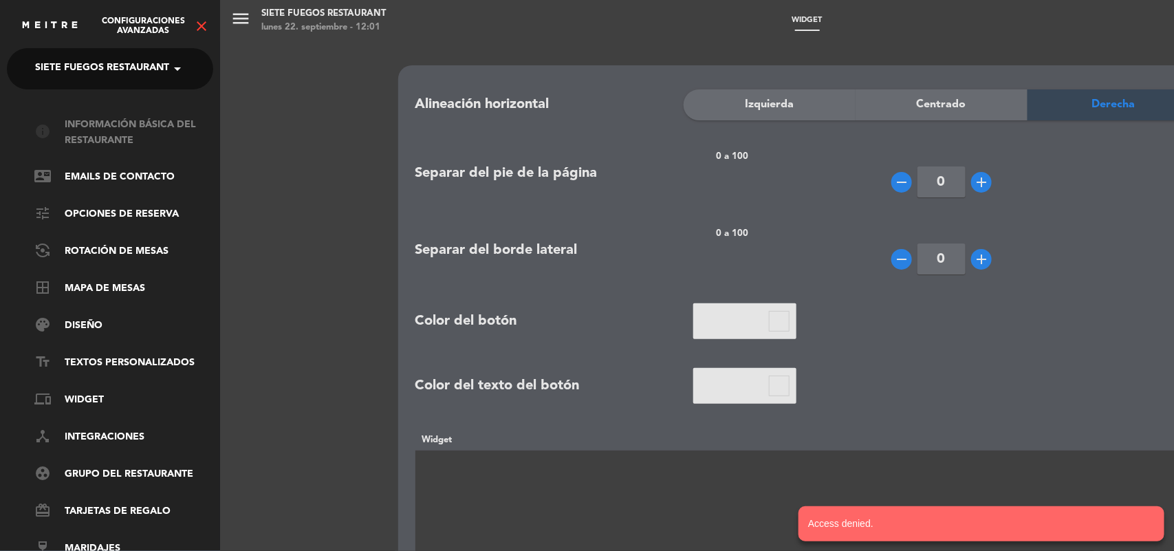
scroll to position [0, 0]
click at [122, 135] on link "info Información básica del restaurante" at bounding box center [123, 133] width 179 height 32
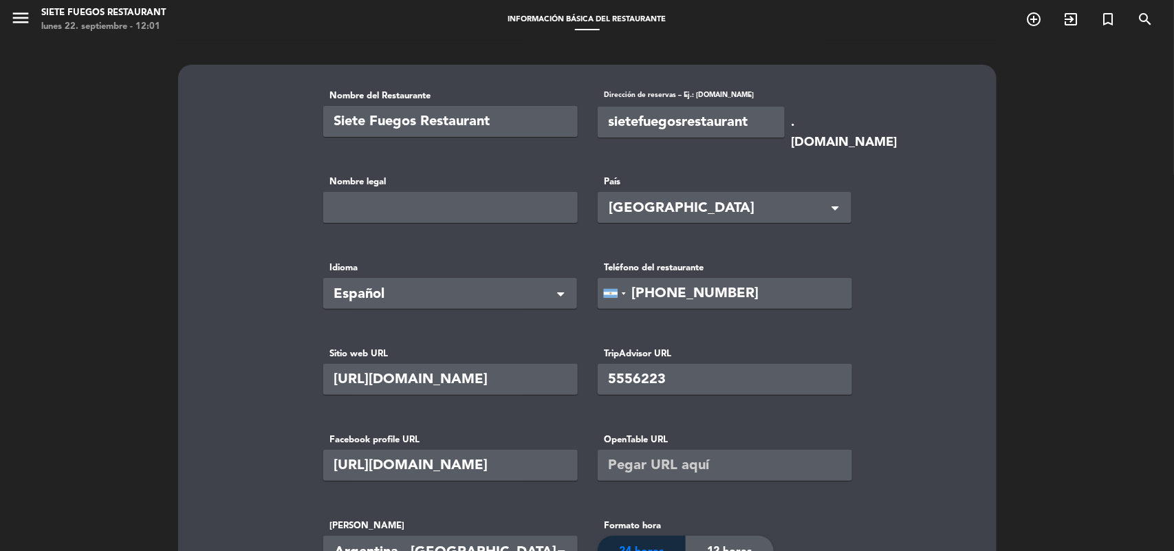
scroll to position [431, 0]
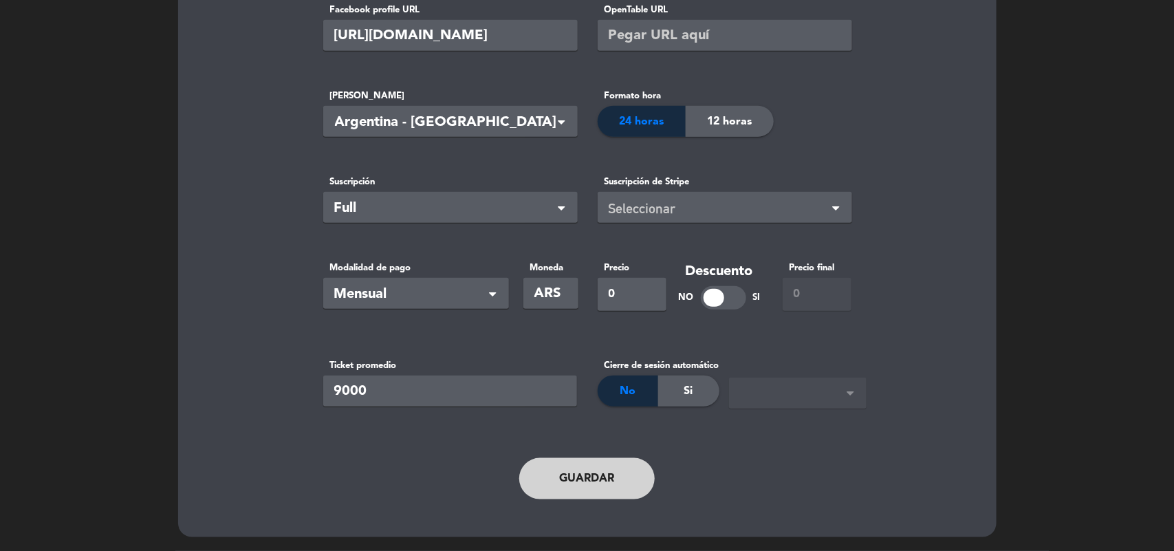
click at [633, 290] on input "0" at bounding box center [632, 294] width 69 height 33
click at [314, 329] on basic-info "Nombre del Restaurante Siete Fuegos Restaurant Dirección de reservas – Ej.: [DO…" at bounding box center [587, 86] width 784 height 854
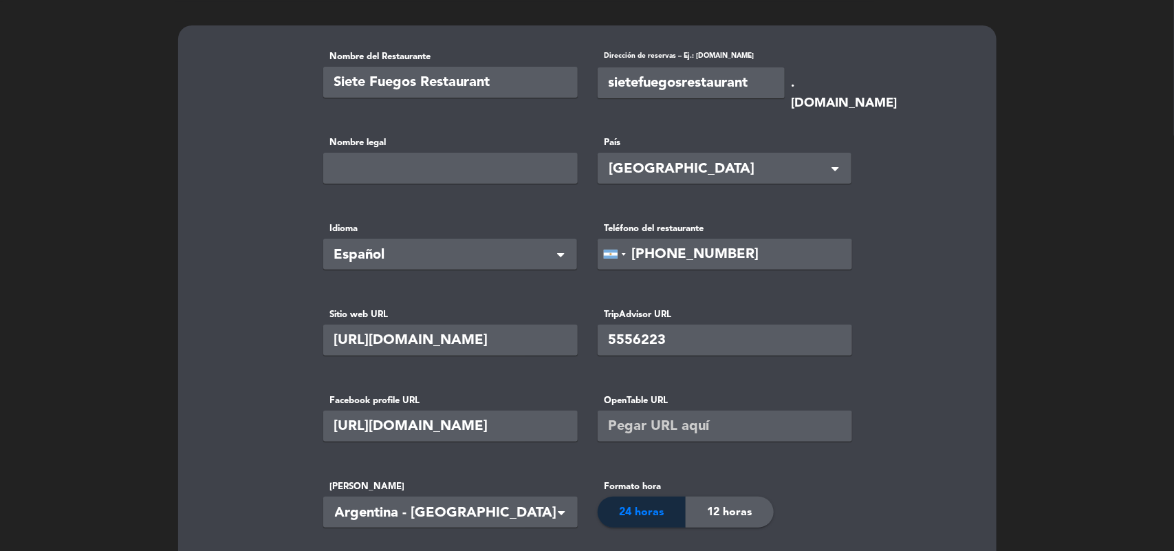
scroll to position [0, 0]
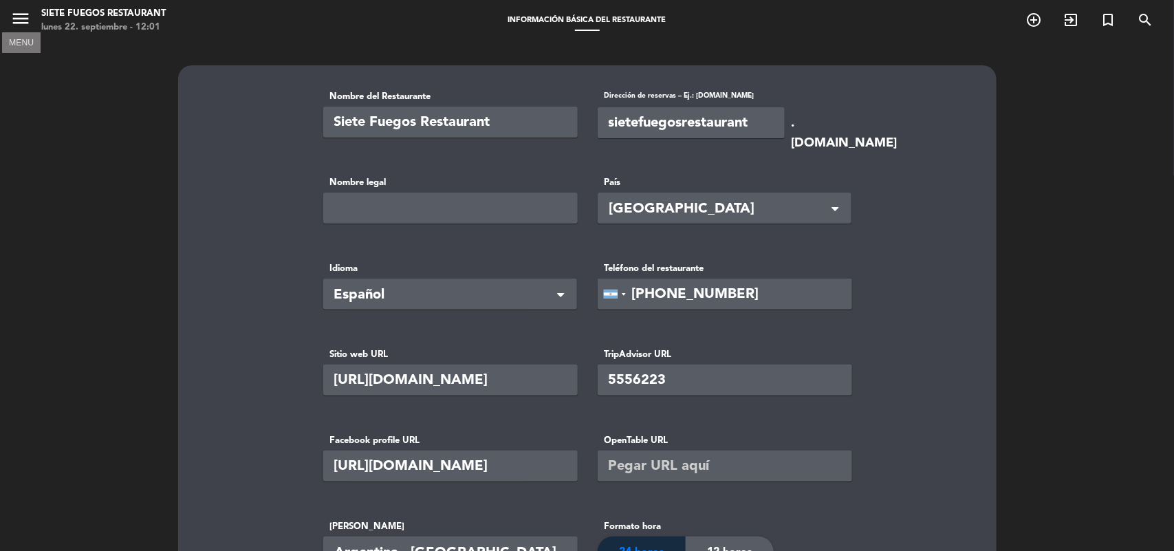
click at [28, 16] on icon "menu" at bounding box center [20, 18] width 21 height 21
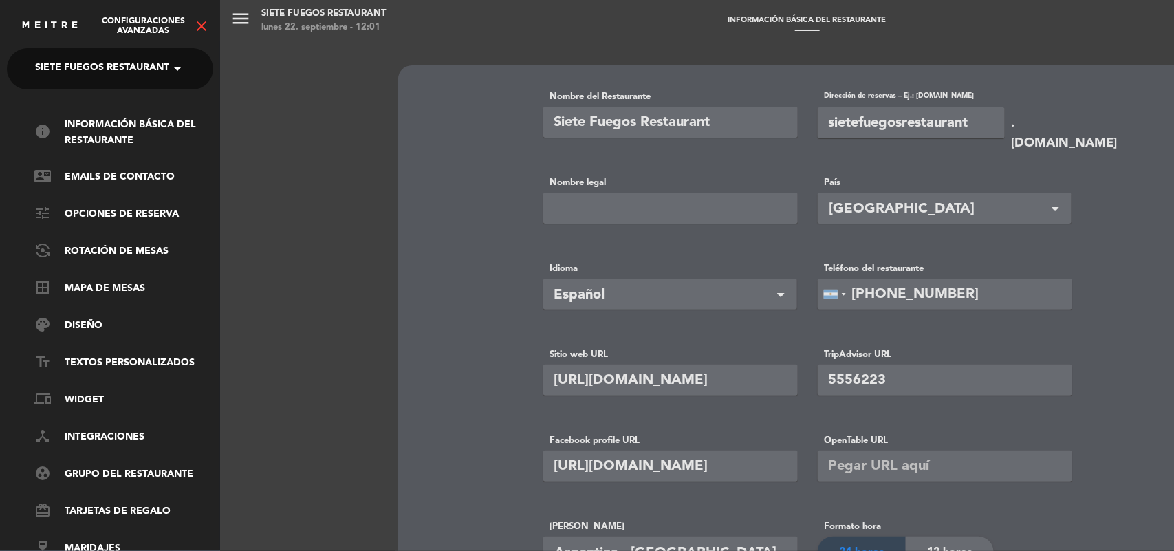
click at [169, 76] on span at bounding box center [180, 68] width 23 height 29
click at [173, 67] on span at bounding box center [180, 68] width 23 height 29
click at [202, 34] on div "Configuraciones avanzadas close" at bounding box center [110, 20] width 220 height 41
click at [200, 26] on icon "close" at bounding box center [201, 26] width 17 height 17
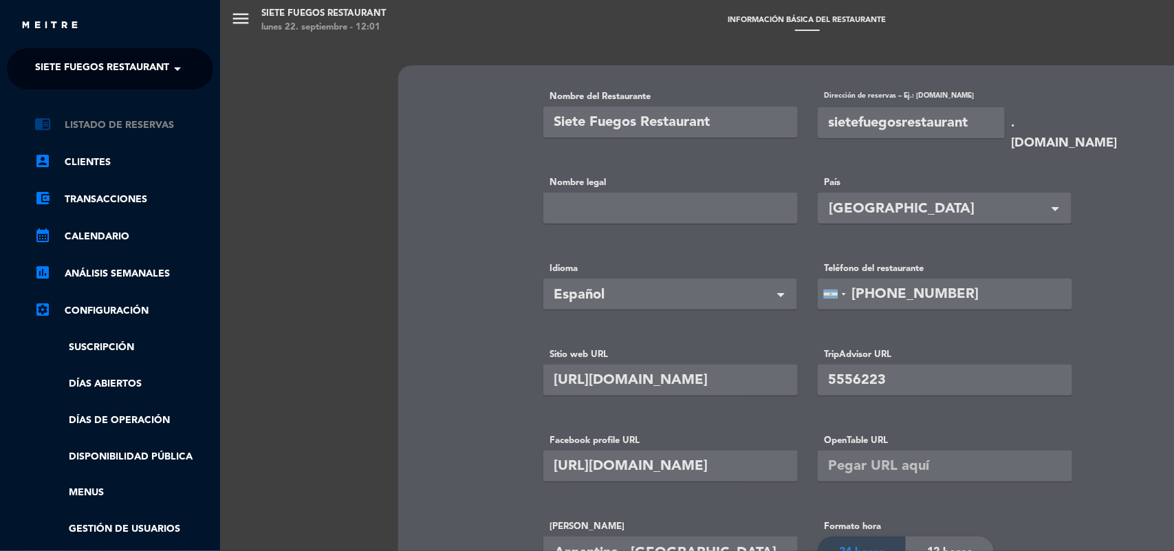
click at [125, 125] on link "chrome_reader_mode Listado de Reservas" at bounding box center [123, 125] width 179 height 17
